Goal: Information Seeking & Learning: Learn about a topic

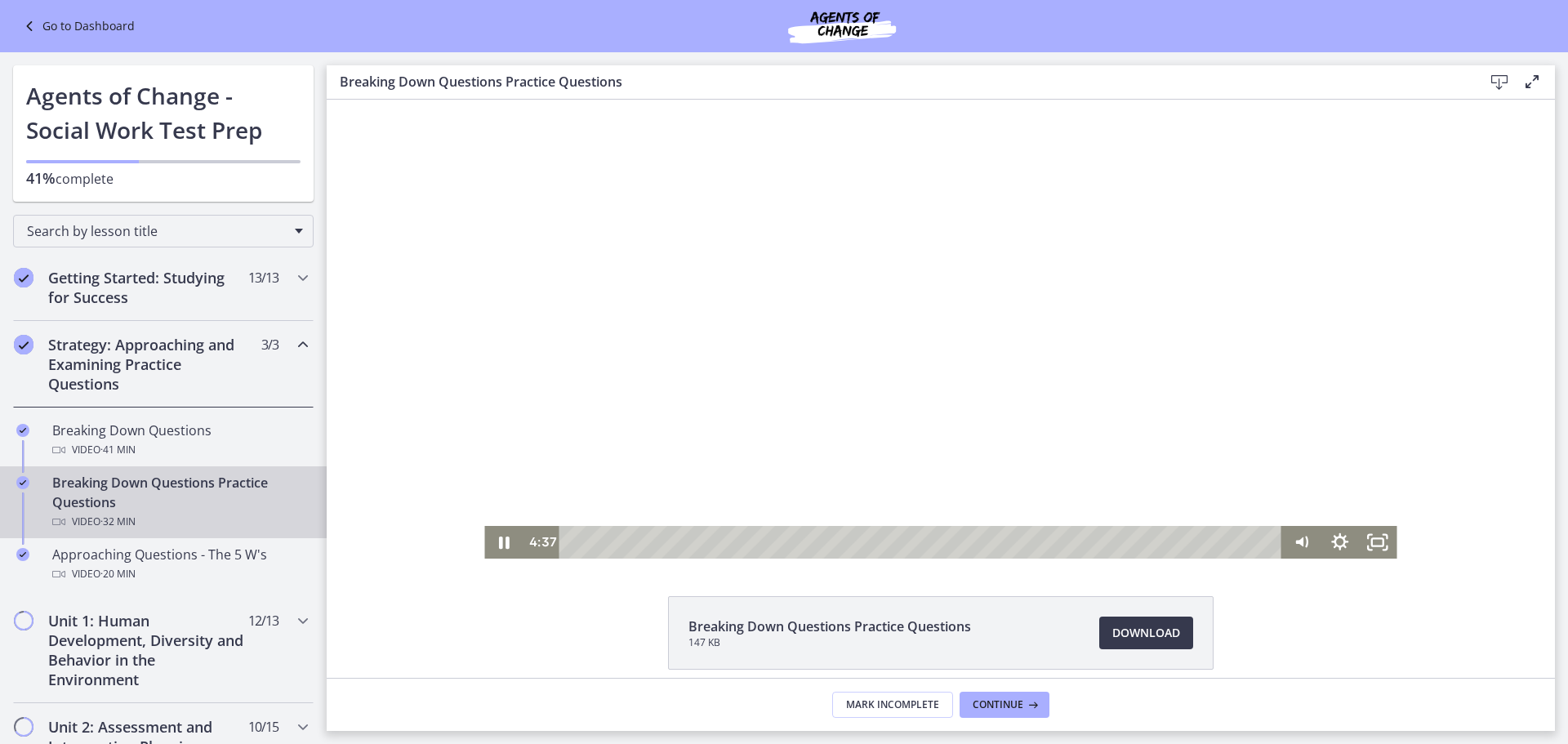
scroll to position [226, 0]
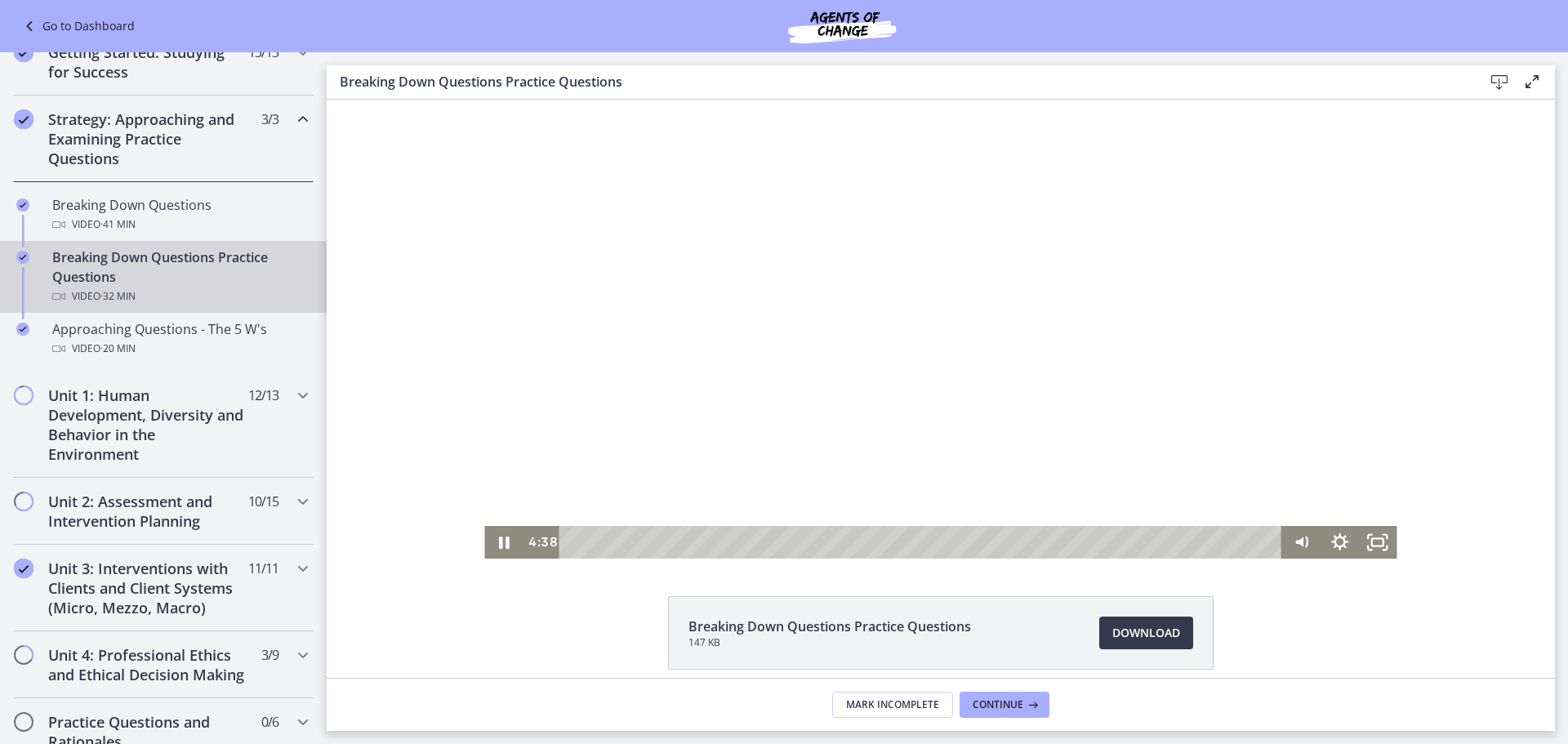
click at [902, 394] on div at bounding box center [940, 329] width 912 height 459
click at [970, 349] on div at bounding box center [940, 329] width 912 height 459
click at [701, 539] on div "6:03" at bounding box center [923, 542] width 700 height 33
click at [733, 540] on div "7:29" at bounding box center [923, 542] width 700 height 33
click at [751, 543] on div "8:18" at bounding box center [923, 542] width 700 height 33
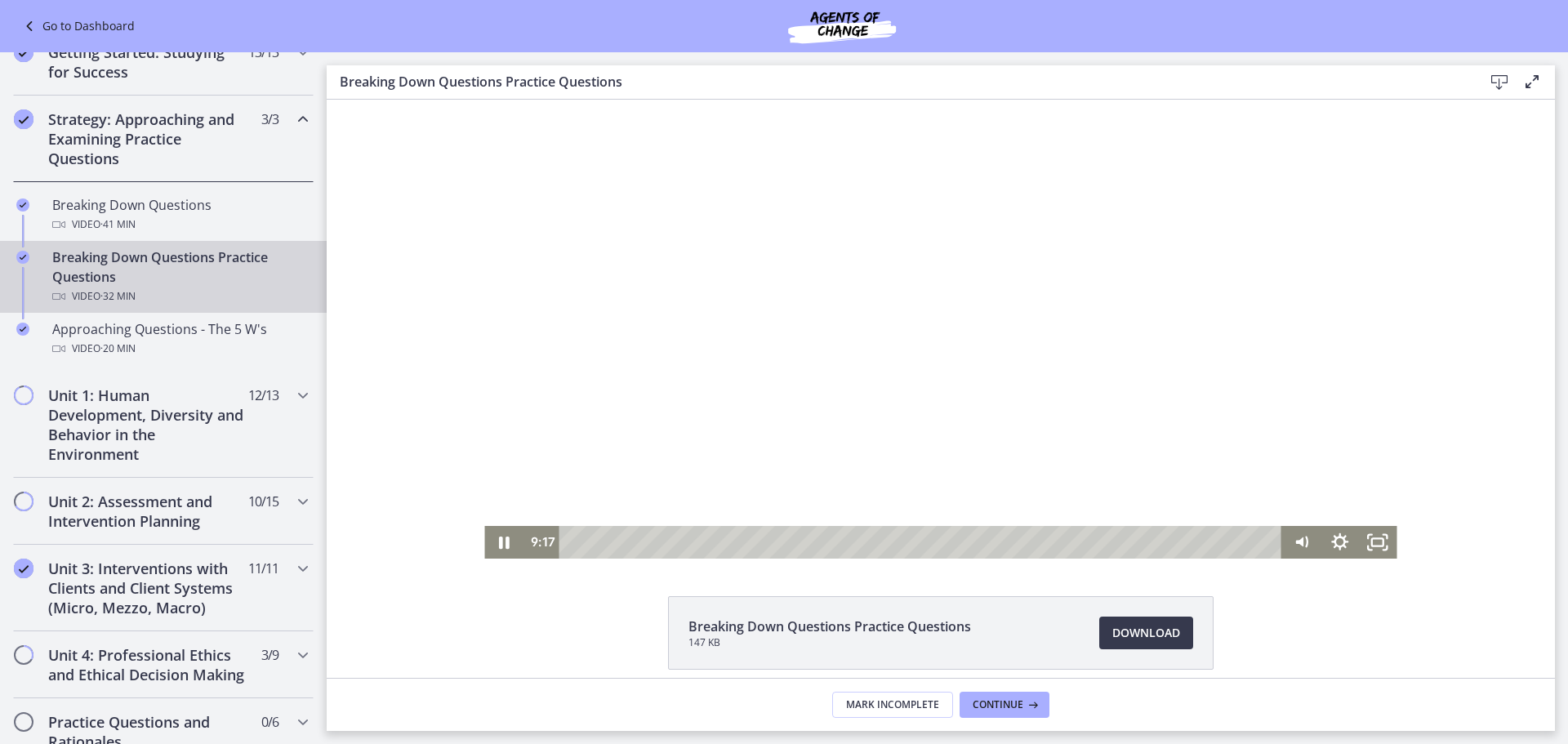
click at [948, 375] on div at bounding box center [940, 329] width 912 height 459
click at [785, 405] on div at bounding box center [940, 329] width 912 height 459
click at [839, 407] on div at bounding box center [940, 329] width 912 height 459
click at [1067, 349] on div at bounding box center [940, 329] width 912 height 459
click at [825, 539] on div "11:40" at bounding box center [923, 542] width 700 height 33
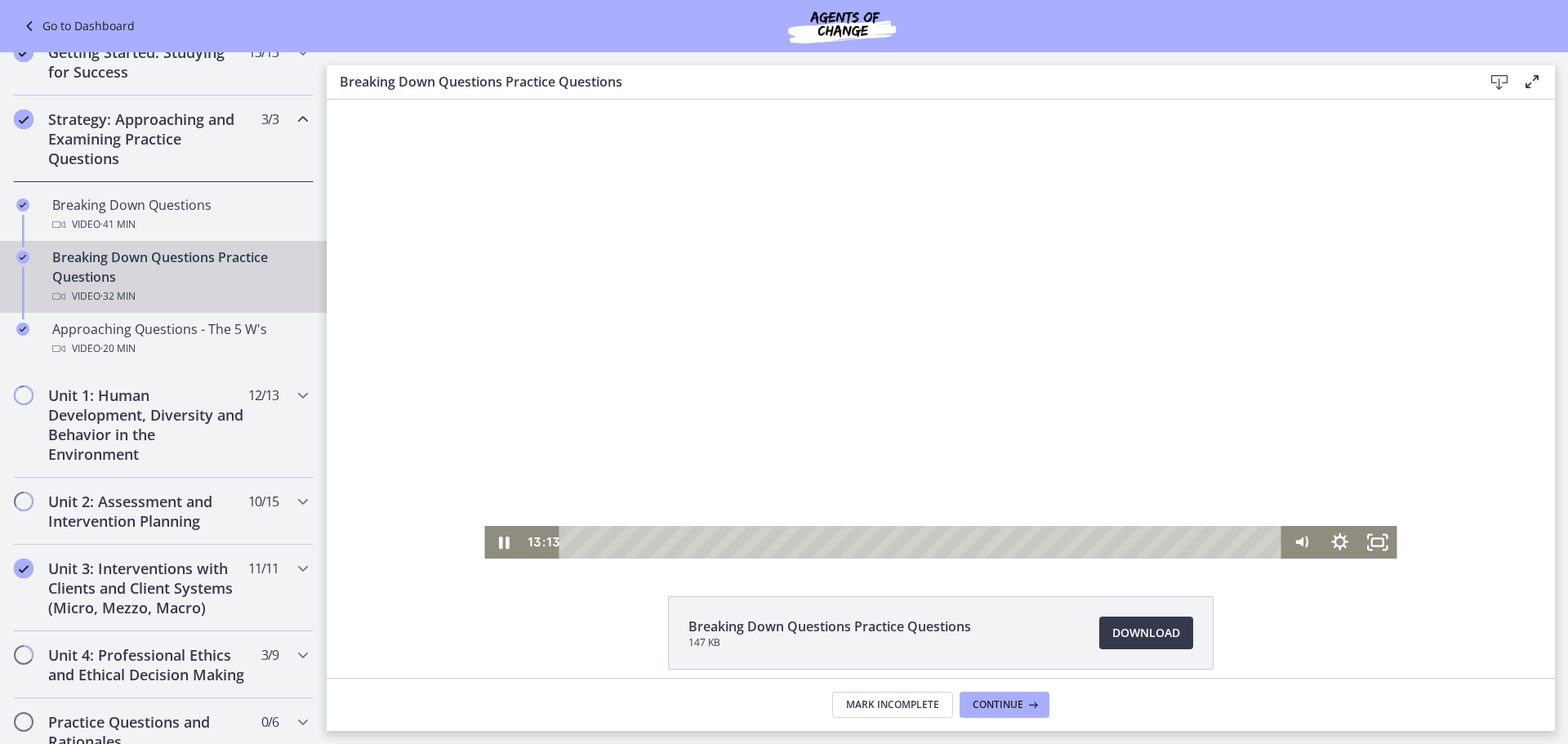
click at [1016, 381] on div at bounding box center [940, 329] width 912 height 459
click at [871, 543] on div "13:45" at bounding box center [923, 542] width 700 height 33
click at [872, 393] on div at bounding box center [940, 329] width 912 height 459
click at [909, 538] on div "15:29" at bounding box center [923, 542] width 700 height 33
click at [926, 538] on div "16:13" at bounding box center [923, 542] width 700 height 33
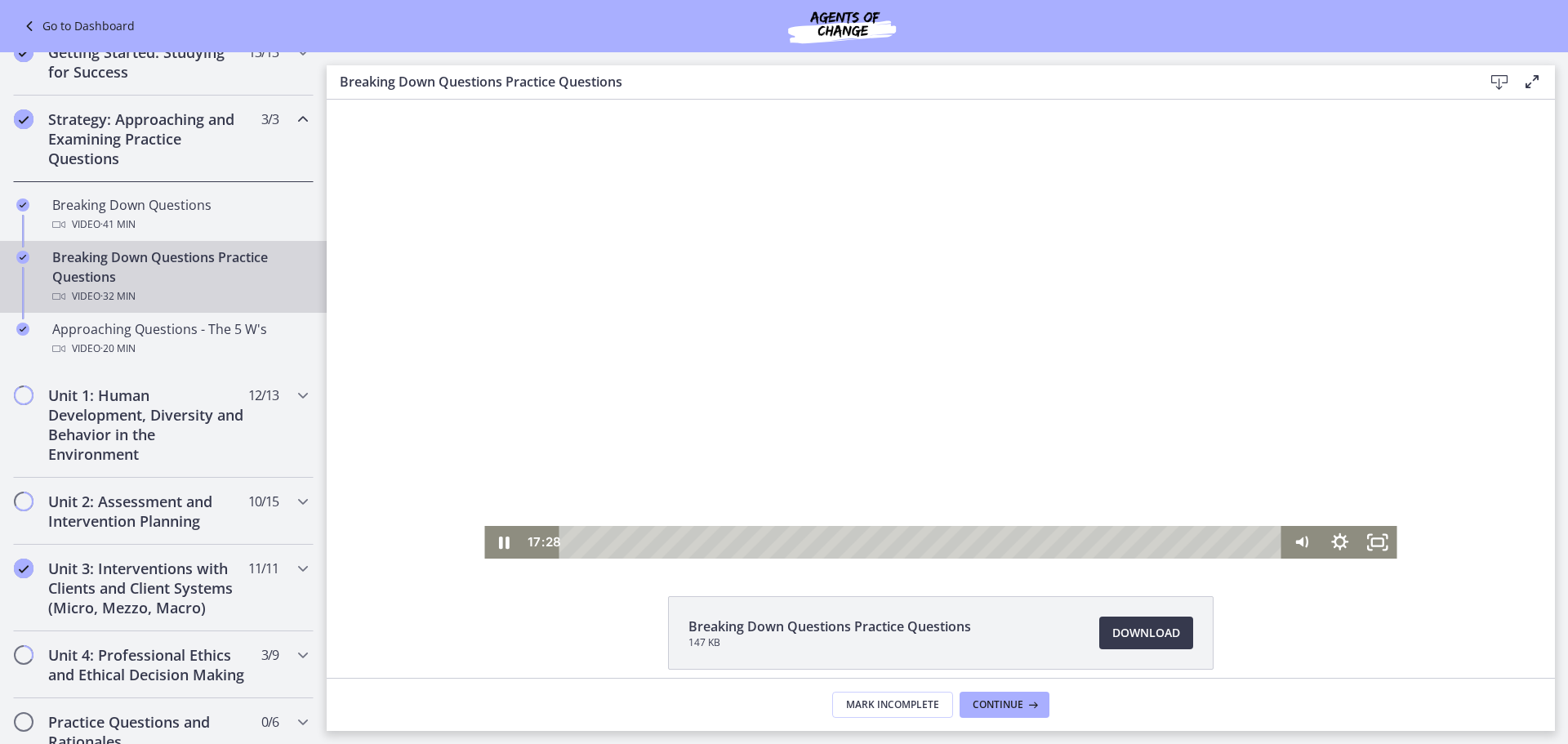
click at [1106, 383] on div at bounding box center [940, 329] width 912 height 459
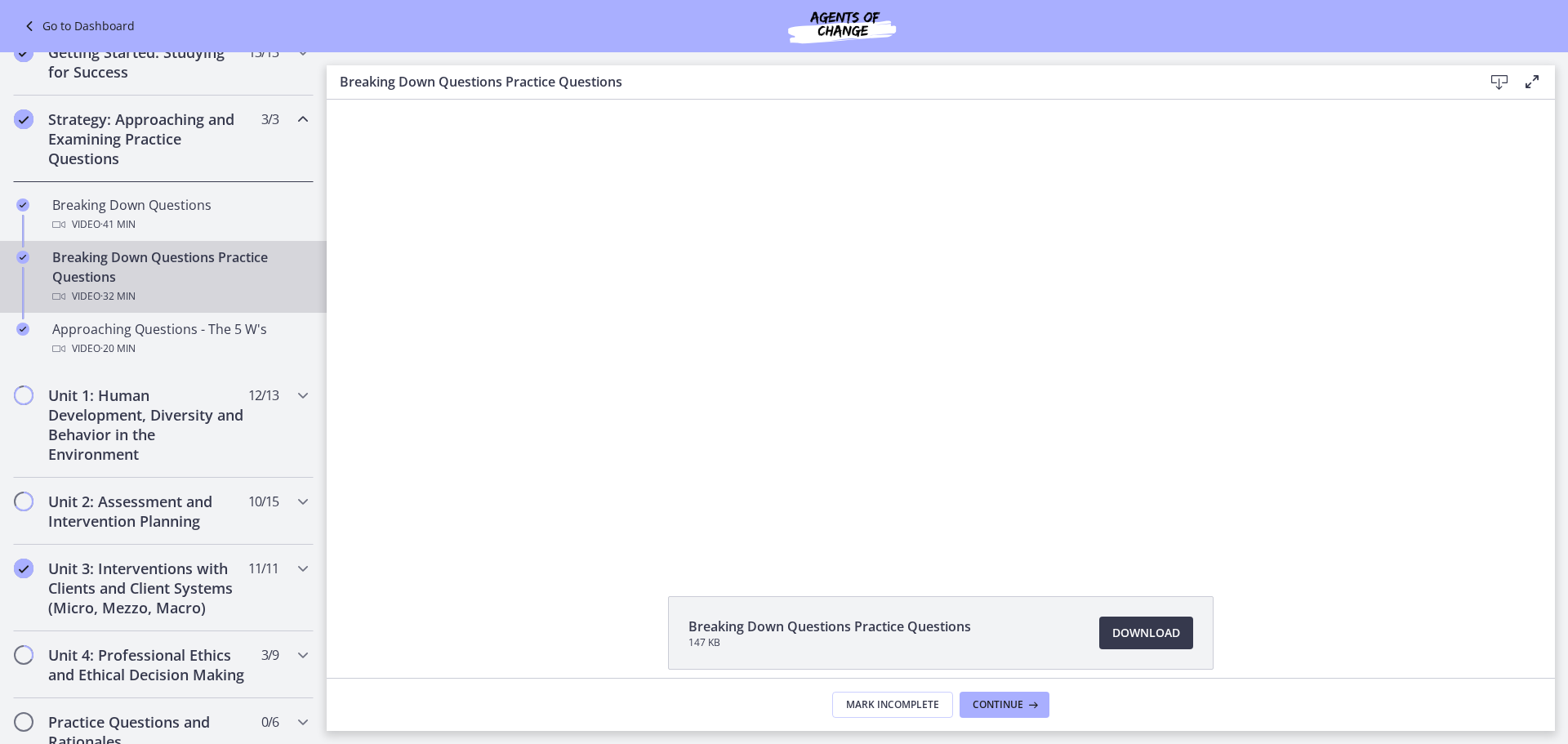
click at [1106, 383] on div at bounding box center [940, 329] width 912 height 459
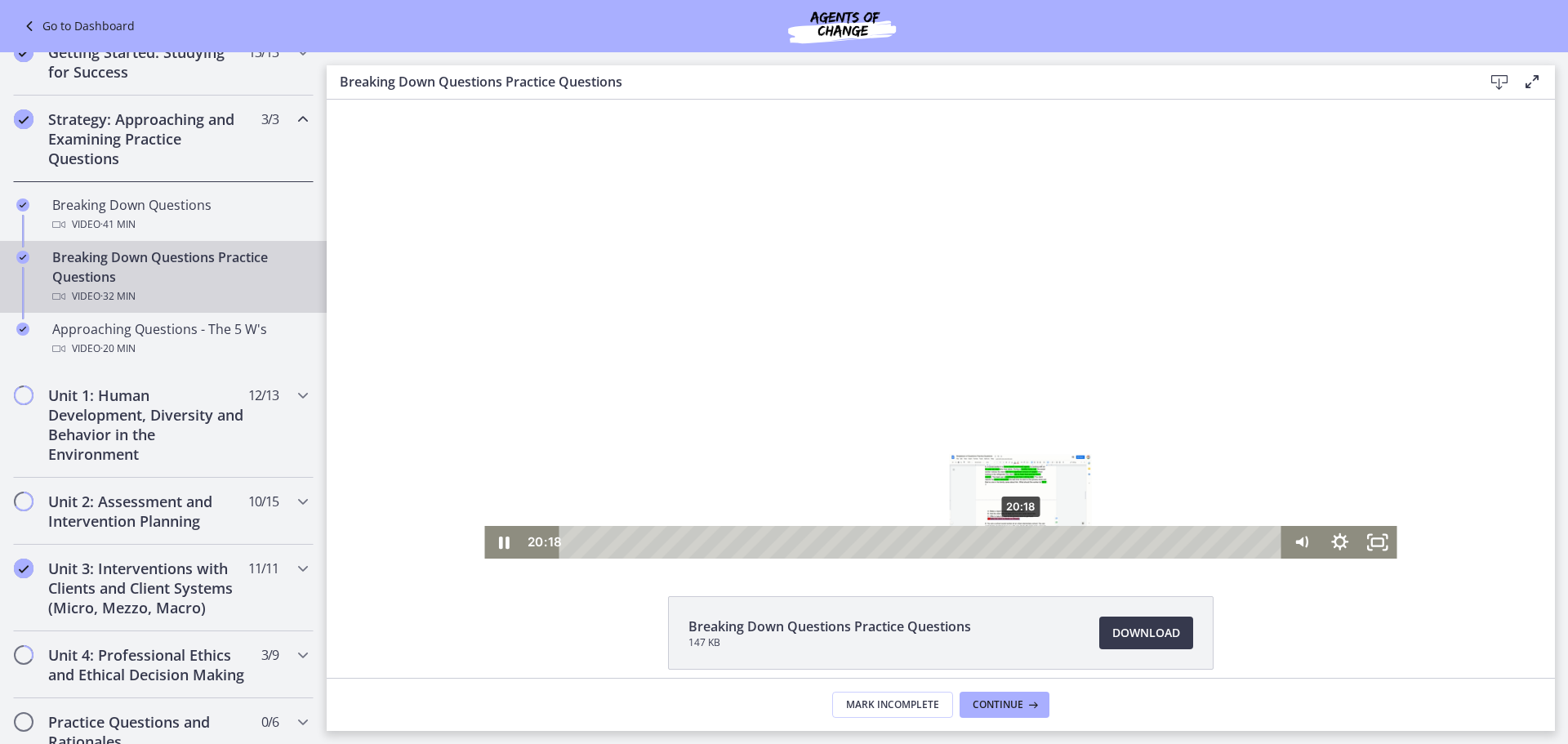
click at [1015, 540] on div "20:18" at bounding box center [923, 542] width 700 height 33
click at [1035, 539] on div "21:11" at bounding box center [923, 542] width 700 height 33
click at [1255, 417] on div at bounding box center [940, 329] width 912 height 459
click at [1133, 403] on div at bounding box center [940, 329] width 912 height 459
click at [1112, 542] on div "24:42" at bounding box center [923, 542] width 700 height 33
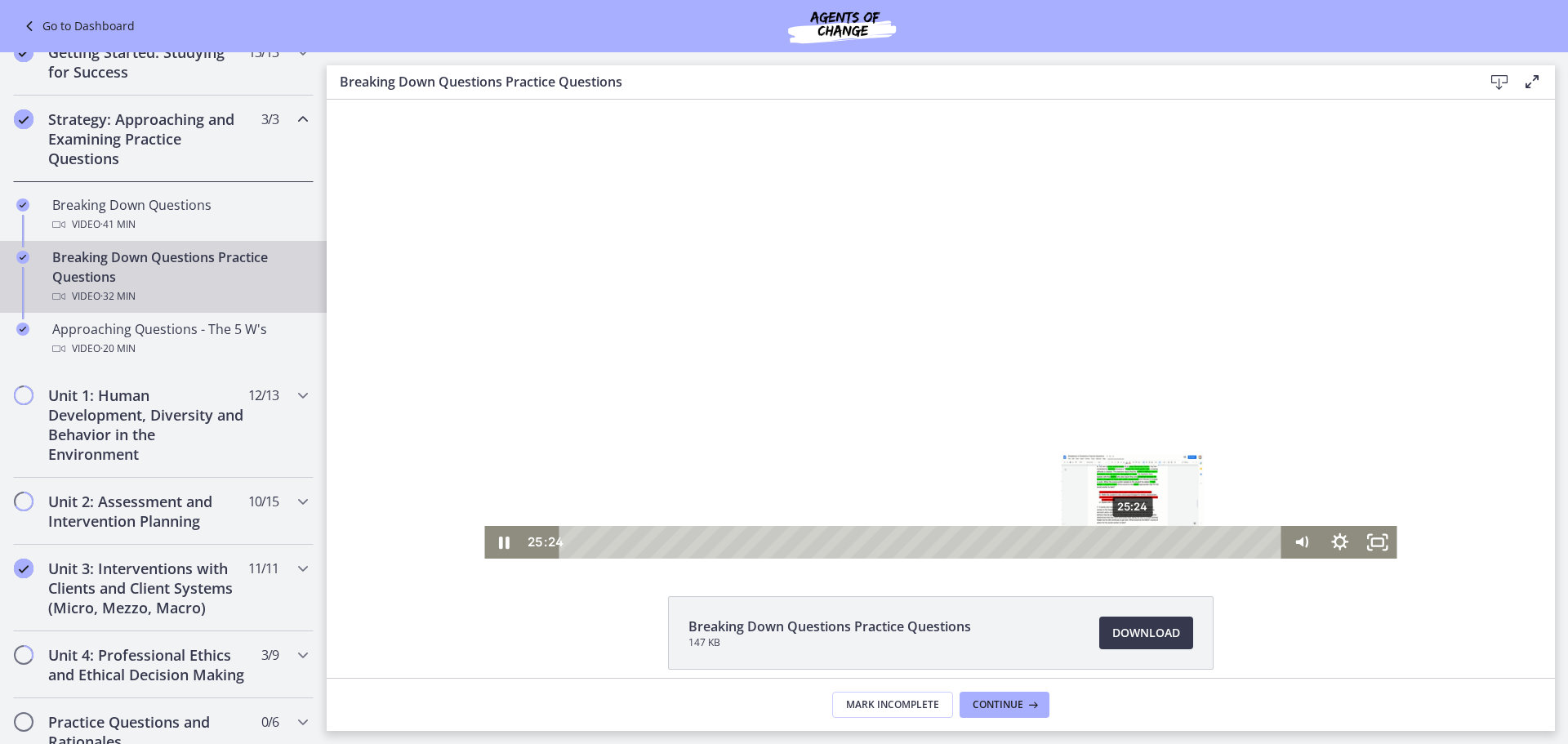
click at [1128, 542] on div "25:24" at bounding box center [923, 542] width 700 height 33
click at [1139, 541] on div "25:53" at bounding box center [923, 542] width 700 height 33
click at [784, 279] on div at bounding box center [940, 329] width 912 height 459
click at [948, 336] on div at bounding box center [940, 329] width 912 height 459
click at [1212, 543] on div "29:13" at bounding box center [923, 542] width 700 height 33
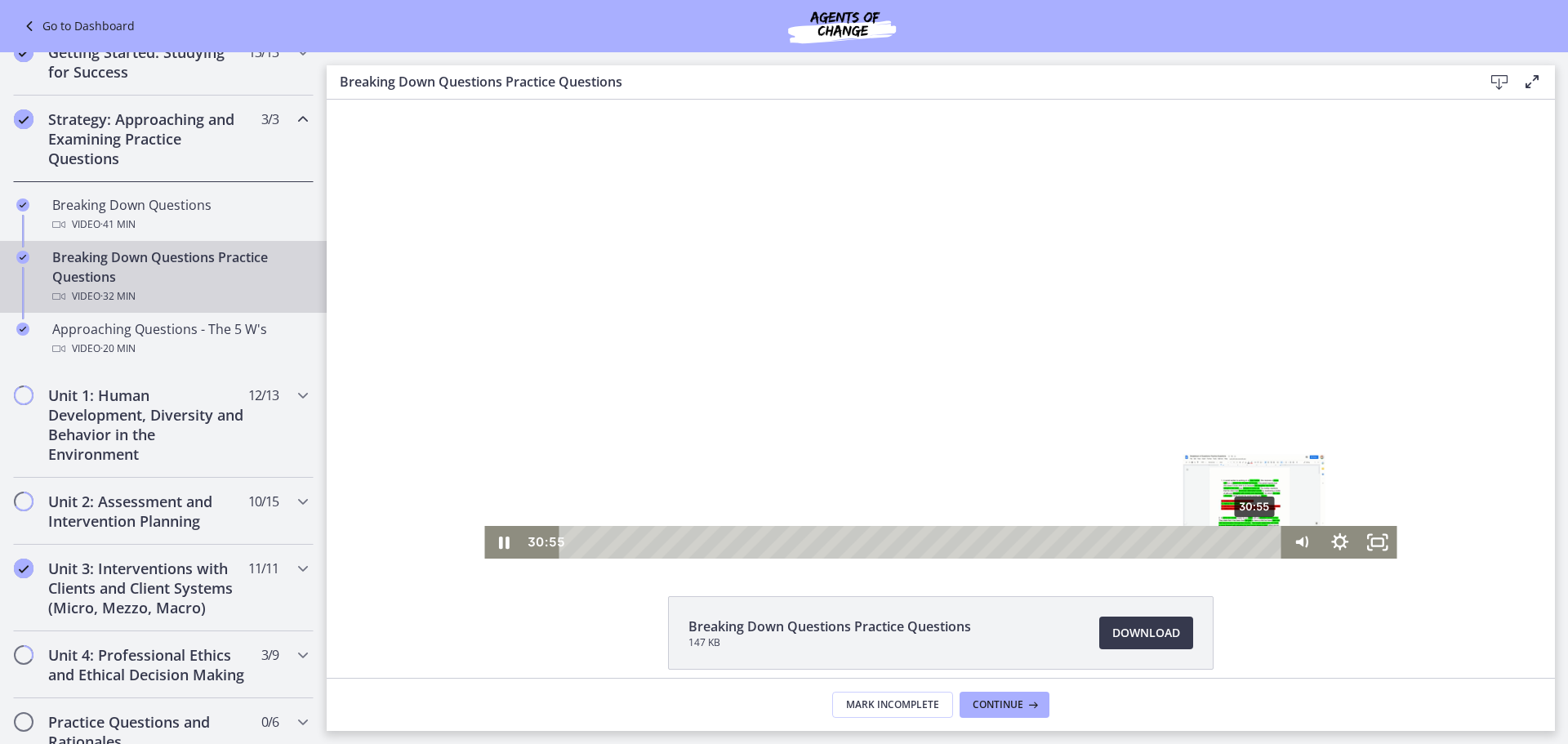
click at [1249, 539] on div "30:55" at bounding box center [923, 542] width 700 height 33
click at [1240, 539] on div "30:28" at bounding box center [923, 542] width 700 height 33
